Goal: Task Accomplishment & Management: Manage account settings

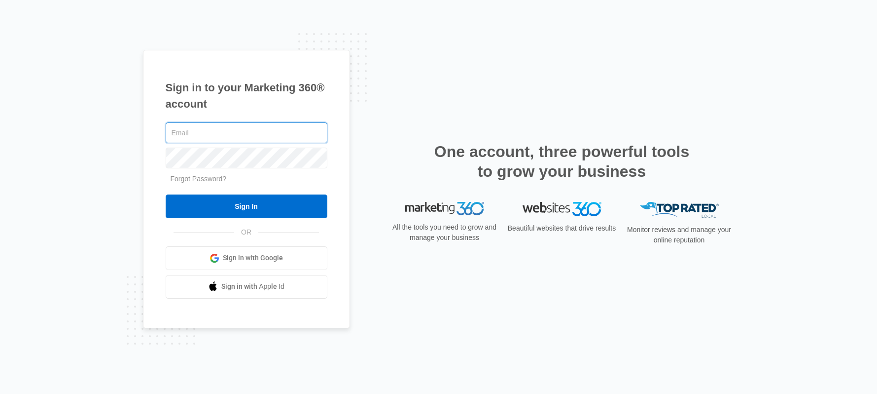
click at [231, 132] on input "text" at bounding box center [247, 132] width 162 height 21
type input "[PERSON_NAME][EMAIL_ADDRESS][PERSON_NAME][DOMAIN_NAME]"
click at [166, 194] on input "Sign In" at bounding box center [247, 206] width 162 height 24
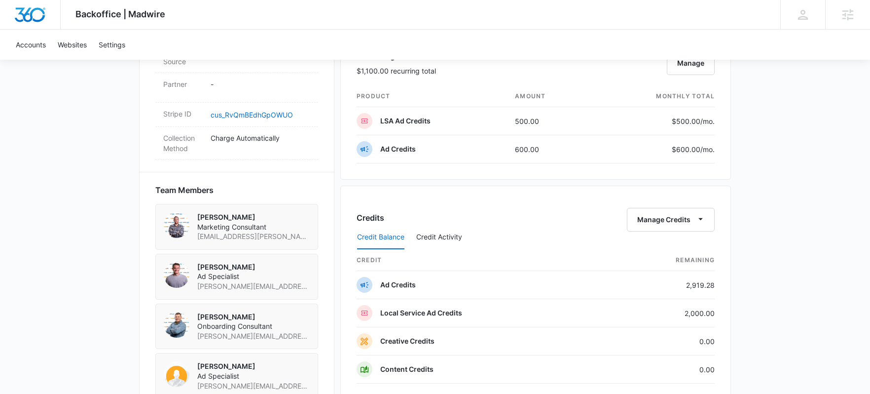
scroll to position [614, 0]
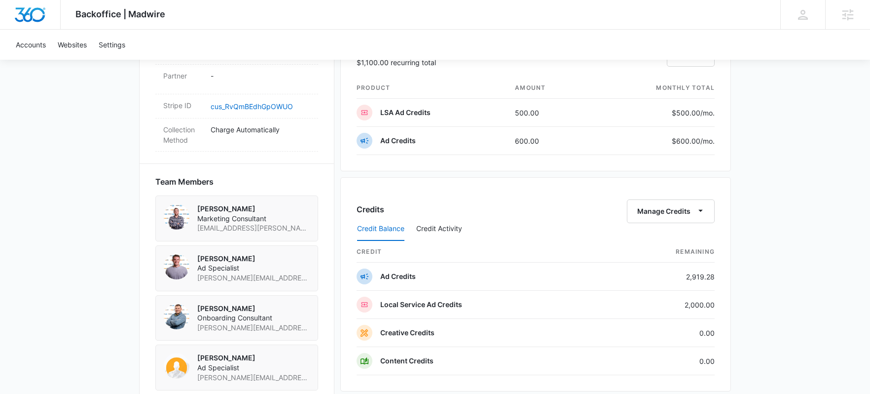
click at [694, 218] on div "Credit Balance Credit Activity" at bounding box center [536, 229] width 358 height 25
click at [684, 206] on button "Manage Credits" at bounding box center [671, 211] width 88 height 24
click at [665, 241] on div "Transfer Credits" at bounding box center [666, 242] width 52 height 7
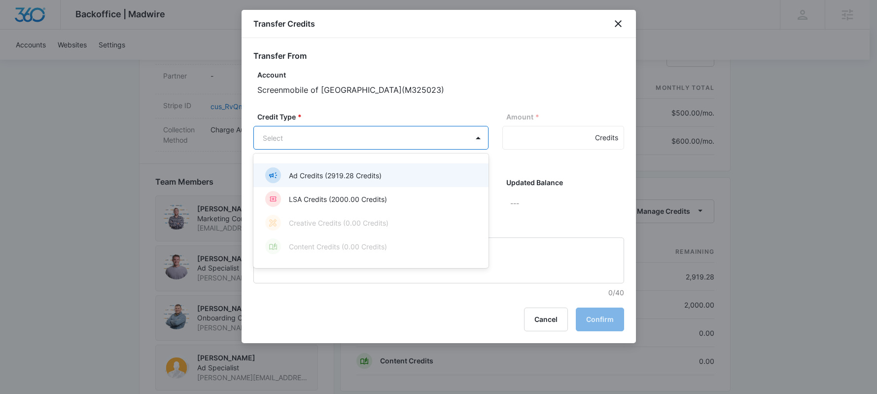
click at [361, 144] on body "Backoffice | Madwire Apps Settings KK Kyle Knoop kyle.knoop@madwire.com My Prof…" at bounding box center [438, 112] width 877 height 1452
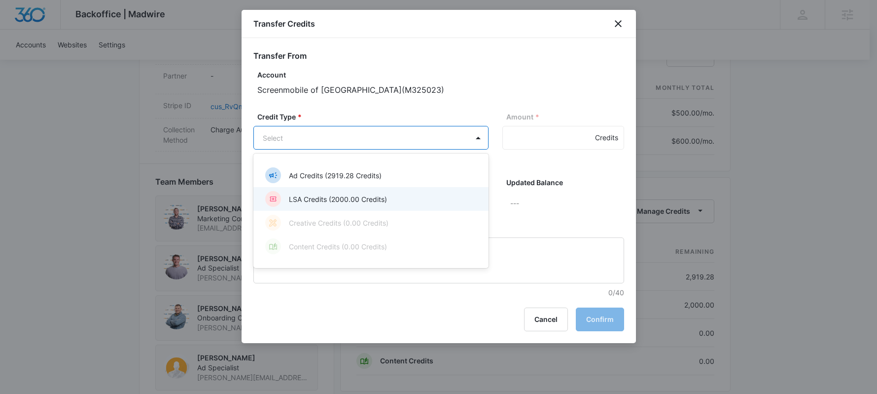
click at [324, 196] on p "LSA Credits (2000.00 Credits)" at bounding box center [338, 199] width 98 height 10
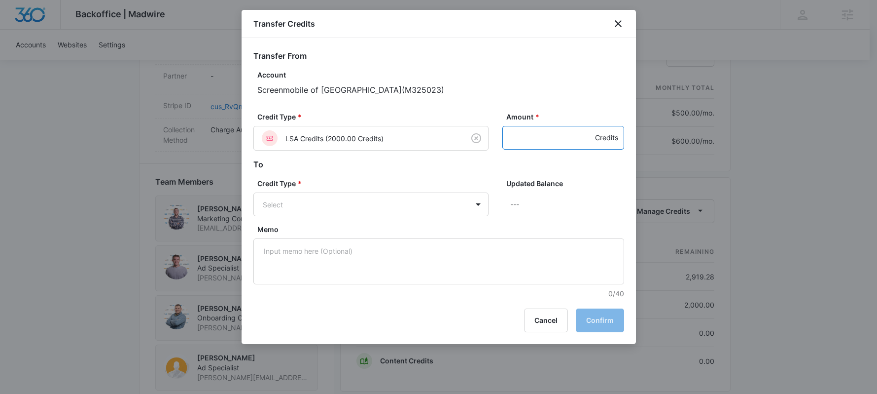
click at [529, 127] on input "Amount *" at bounding box center [564, 138] width 122 height 24
type input "1000"
click at [330, 210] on body "Backoffice | Madwire Apps Settings KK Kyle Knoop kyle.knoop@madwire.com My Prof…" at bounding box center [438, 112] width 877 height 1452
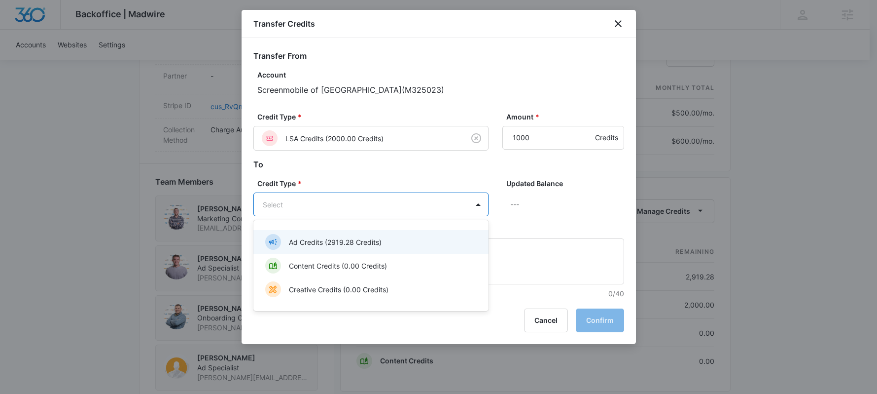
click at [318, 237] on p "Ad Credits (2919.28 Credits)" at bounding box center [335, 242] width 93 height 10
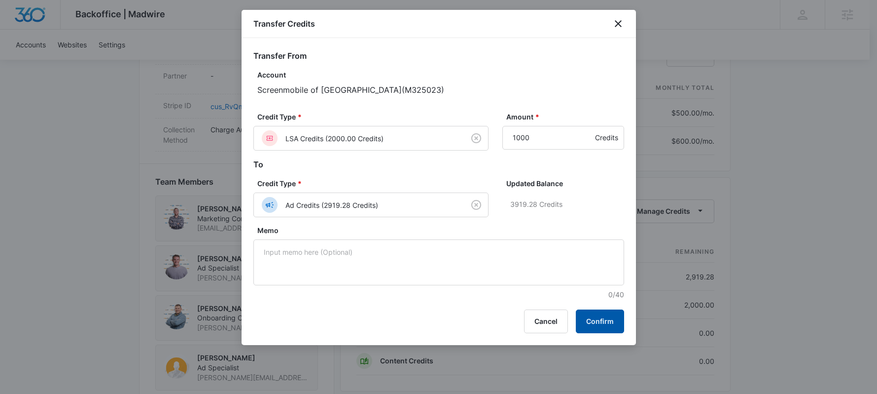
click at [606, 327] on button "Confirm" at bounding box center [600, 321] width 48 height 24
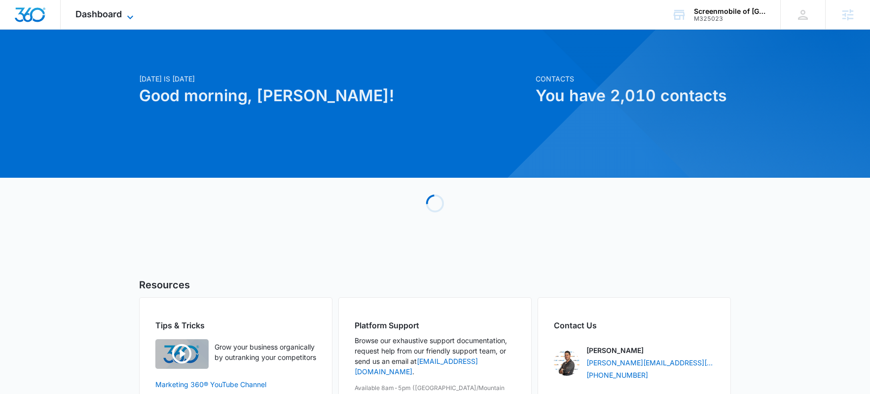
click at [104, 9] on span "Dashboard" at bounding box center [98, 14] width 46 height 10
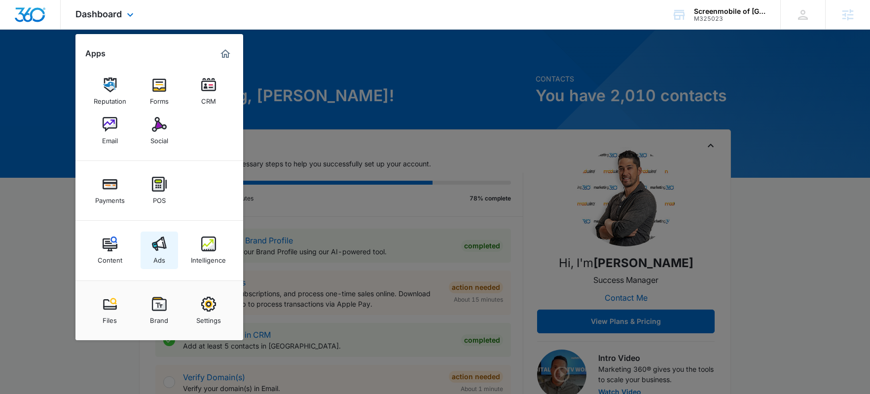
click at [155, 247] on img at bounding box center [159, 243] width 15 height 15
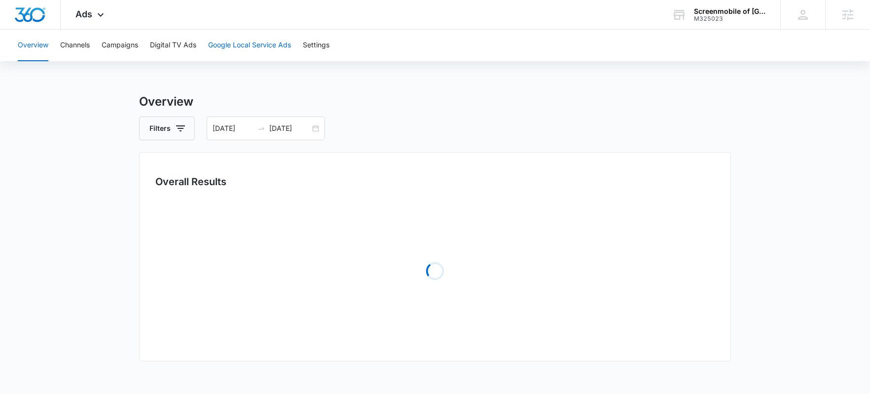
click at [242, 42] on button "Google Local Service Ads" at bounding box center [249, 46] width 83 height 32
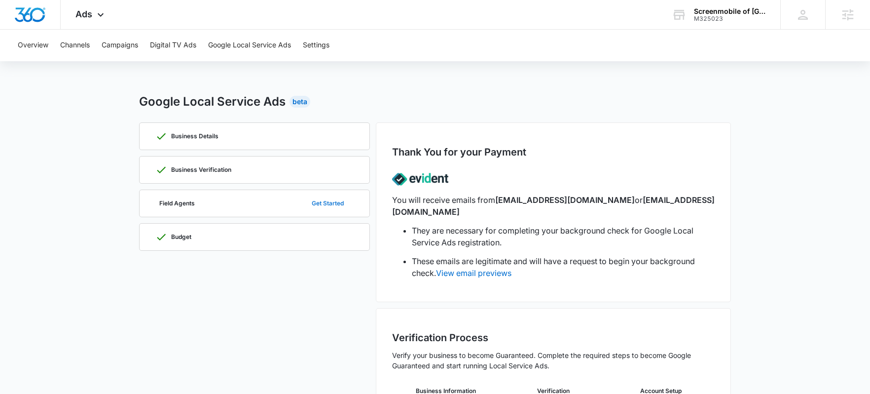
click at [330, 203] on button "Get Started" at bounding box center [328, 203] width 52 height 24
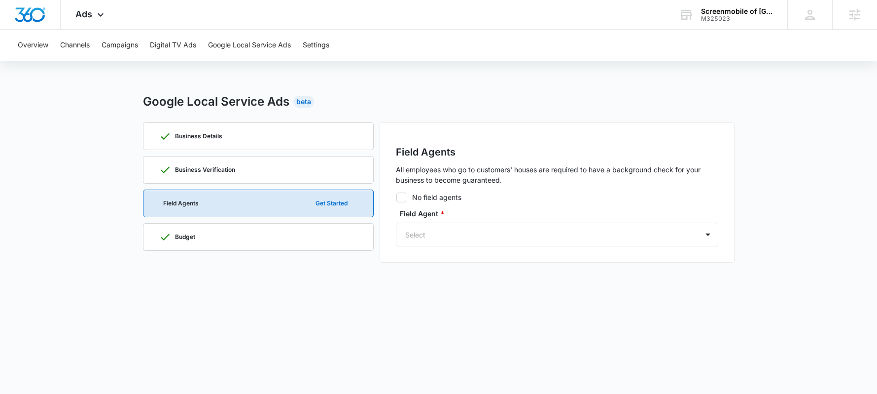
click at [404, 200] on icon at bounding box center [401, 197] width 9 height 9
click at [397, 197] on input "No field agents" at bounding box center [396, 197] width 0 height 0
checkbox input "true"
click at [689, 224] on button "Continue" at bounding box center [693, 220] width 52 height 24
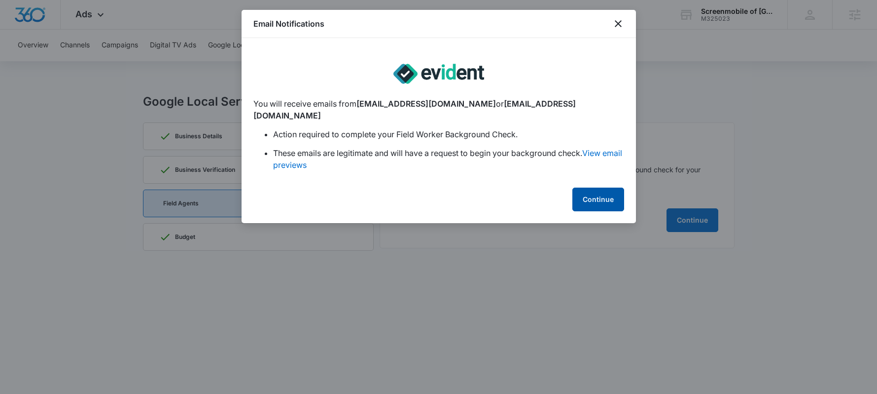
click at [595, 187] on button "Continue" at bounding box center [599, 199] width 52 height 24
